Goal: Information Seeking & Learning: Learn about a topic

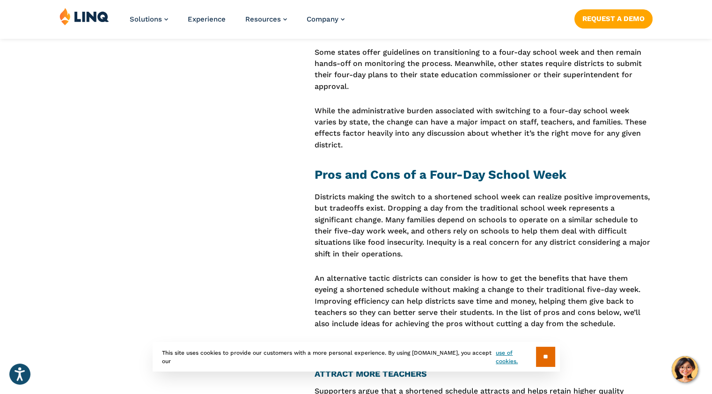
scroll to position [946, 0]
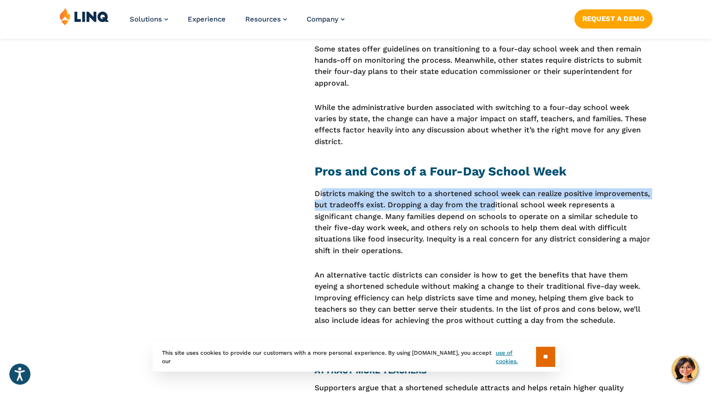
drag, startPoint x: 323, startPoint y: 180, endPoint x: 494, endPoint y: 199, distance: 171.5
click at [494, 199] on p "Districts making the switch to a shortened school week can realize positive imp…" at bounding box center [484, 222] width 338 height 68
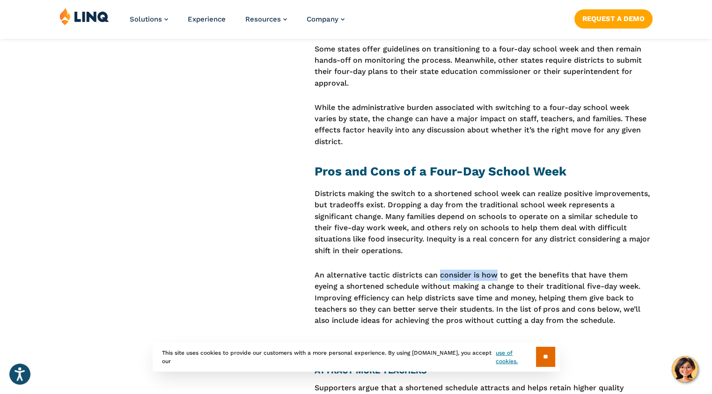
drag, startPoint x: 452, startPoint y: 251, endPoint x: 486, endPoint y: 244, distance: 34.8
click at [528, 301] on p "An alternative tactic districts can consider is how to get the benefits that ha…" at bounding box center [484, 298] width 338 height 57
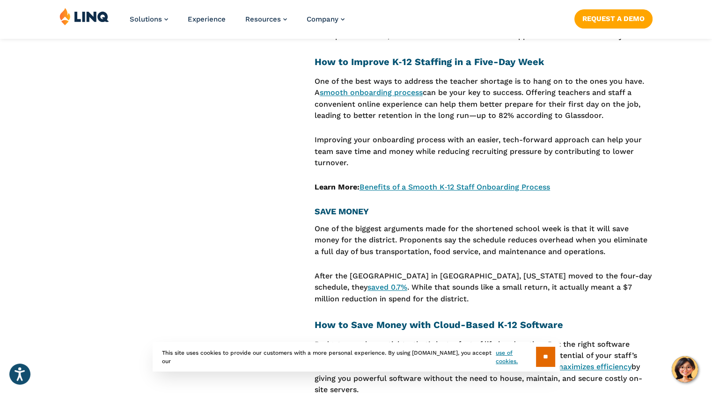
scroll to position [1394, 0]
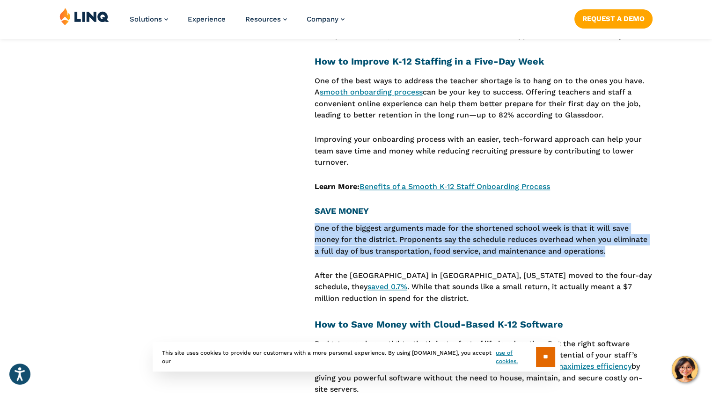
drag, startPoint x: 609, startPoint y: 244, endPoint x: 309, endPoint y: 217, distance: 300.9
click at [309, 217] on div "Skip to Section: How States Implement a Shortened Schedule Pros and Cons of a F…" at bounding box center [356, 264] width 712 height 2572
copy p "One of the biggest arguments made for the shortened school week is that it will…"
